Goal: Information Seeking & Learning: Learn about a topic

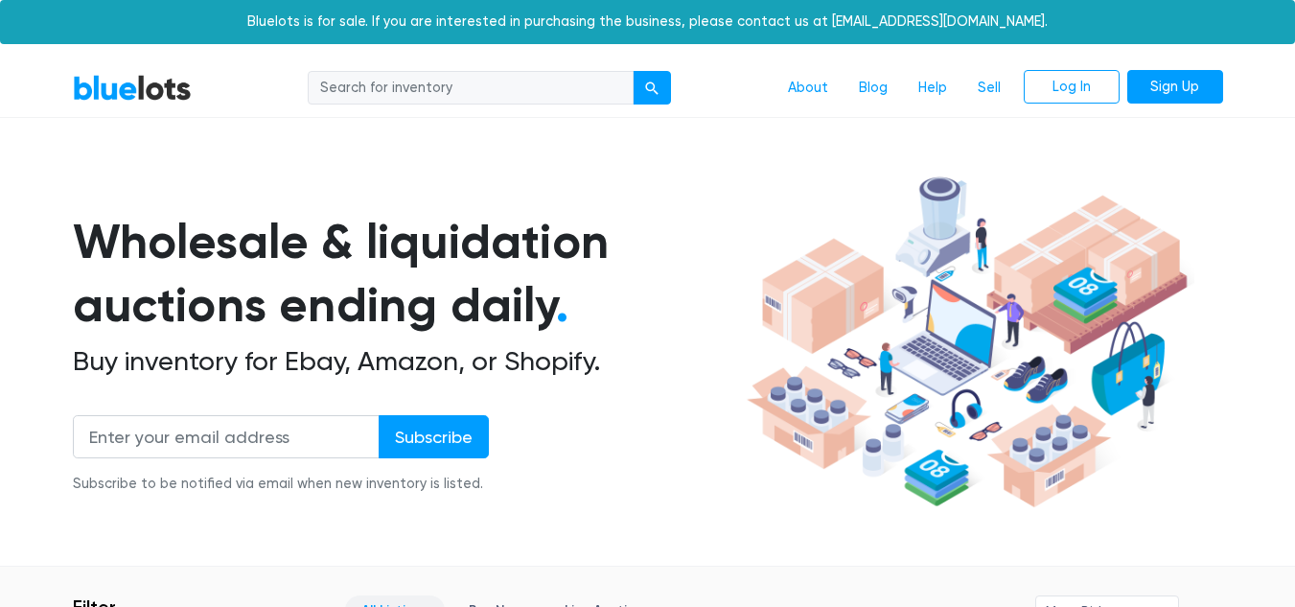
click at [473, 84] on input "search" at bounding box center [471, 88] width 326 height 34
type input "pet"
click at [650, 84] on div "submit" at bounding box center [651, 87] width 13 height 13
